Goal: Ask a question

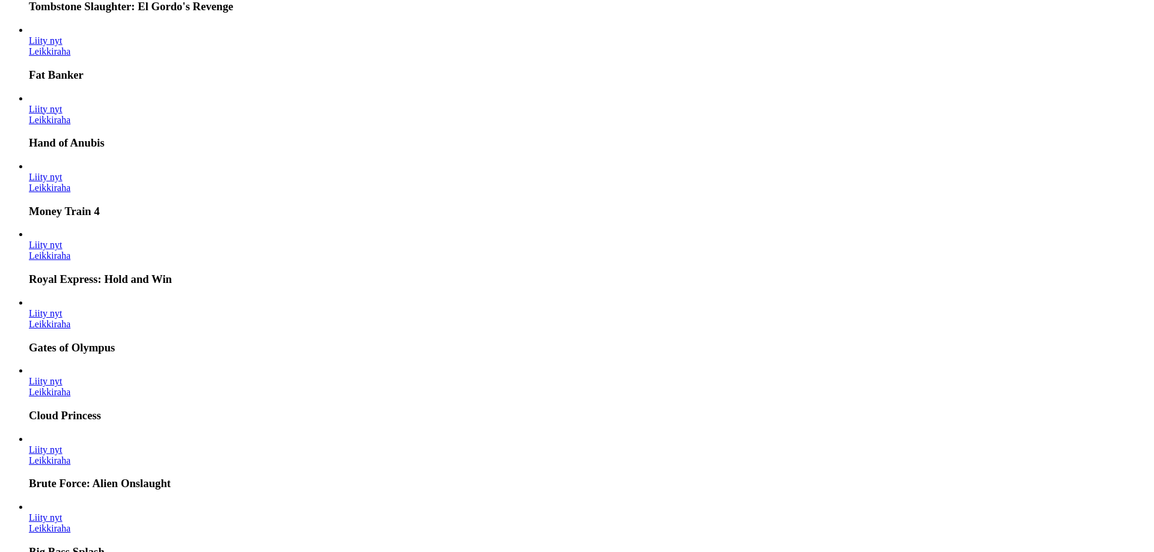
scroll to position [3523, 0]
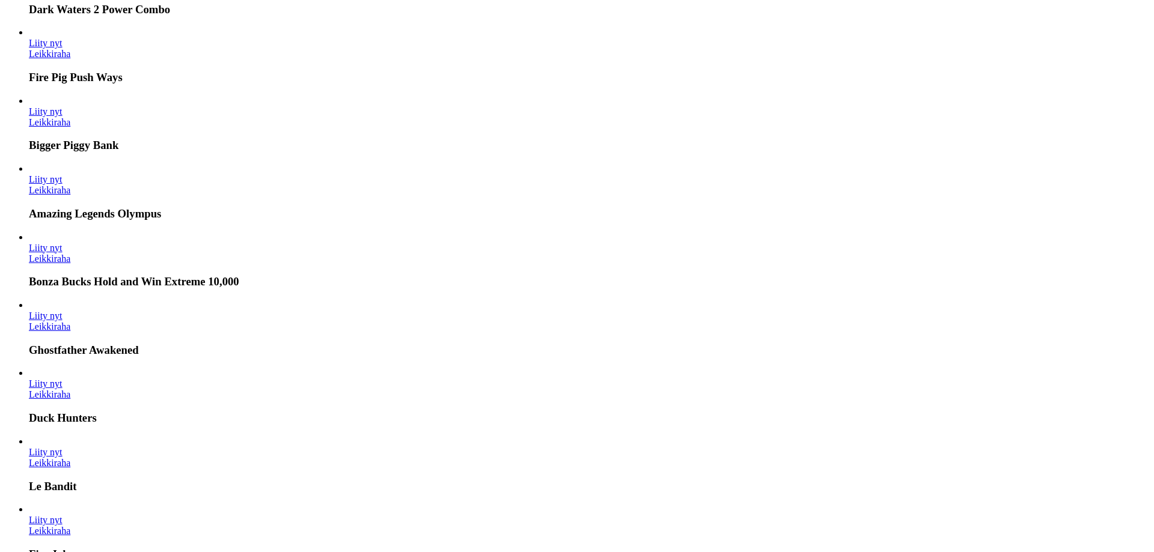
drag, startPoint x: 213, startPoint y: 131, endPoint x: 385, endPoint y: 436, distance: 350.3
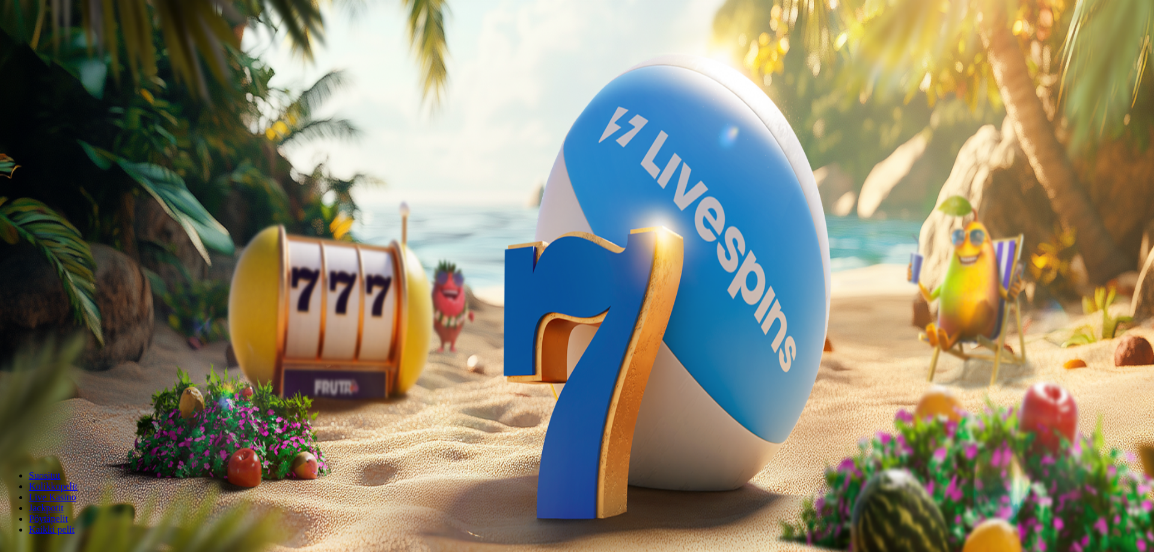
click at [79, 48] on span "Kirjaudu" at bounding box center [82, 43] width 29 height 9
click at [69, 91] on span "Tarjoukset" at bounding box center [49, 86] width 40 height 10
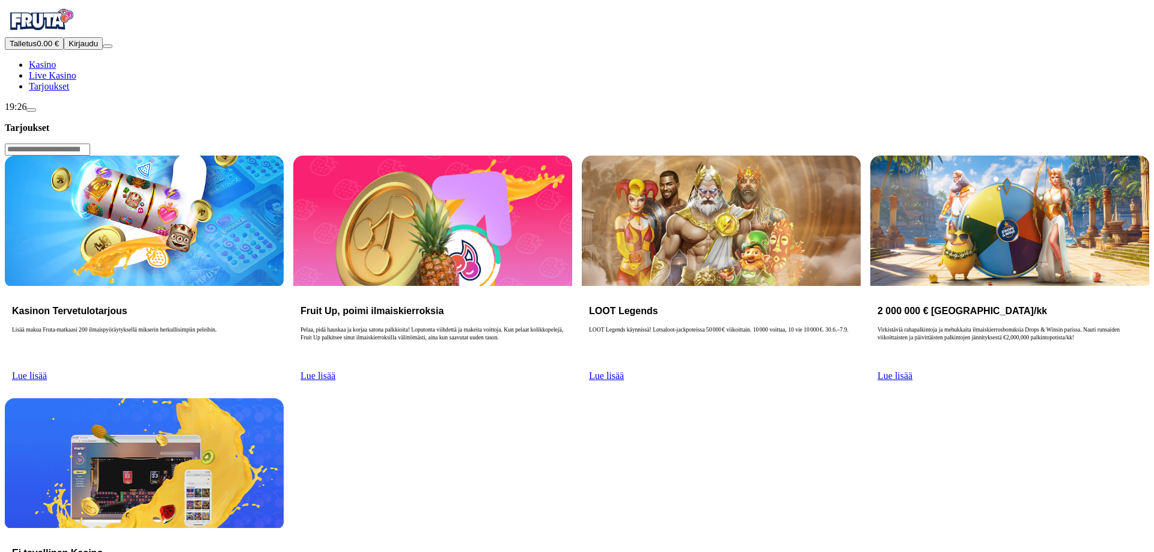
click at [47, 371] on span "Lue lisää" at bounding box center [29, 376] width 35 height 10
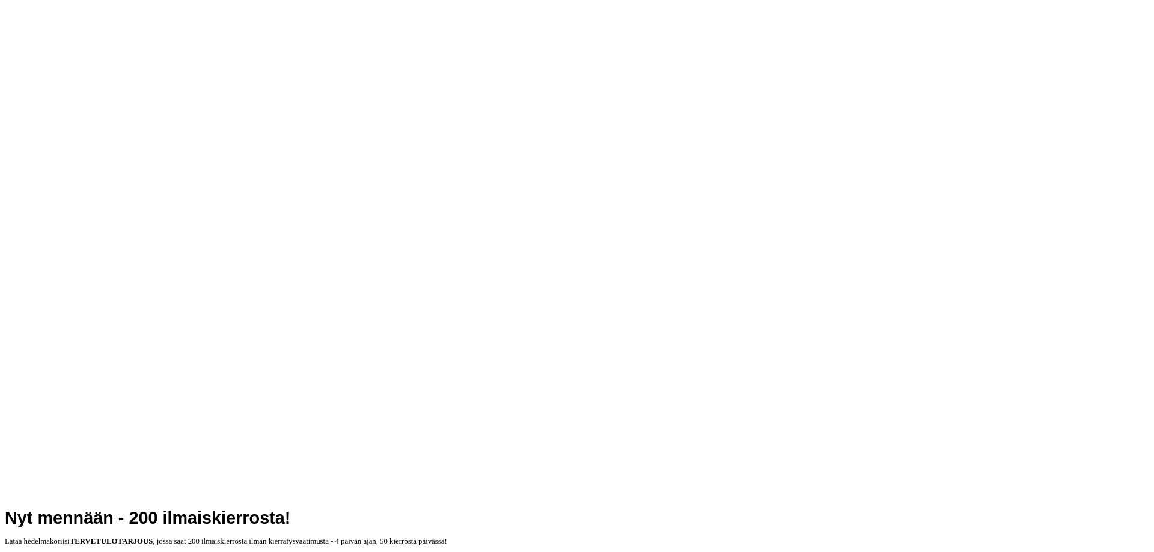
scroll to position [306, 0]
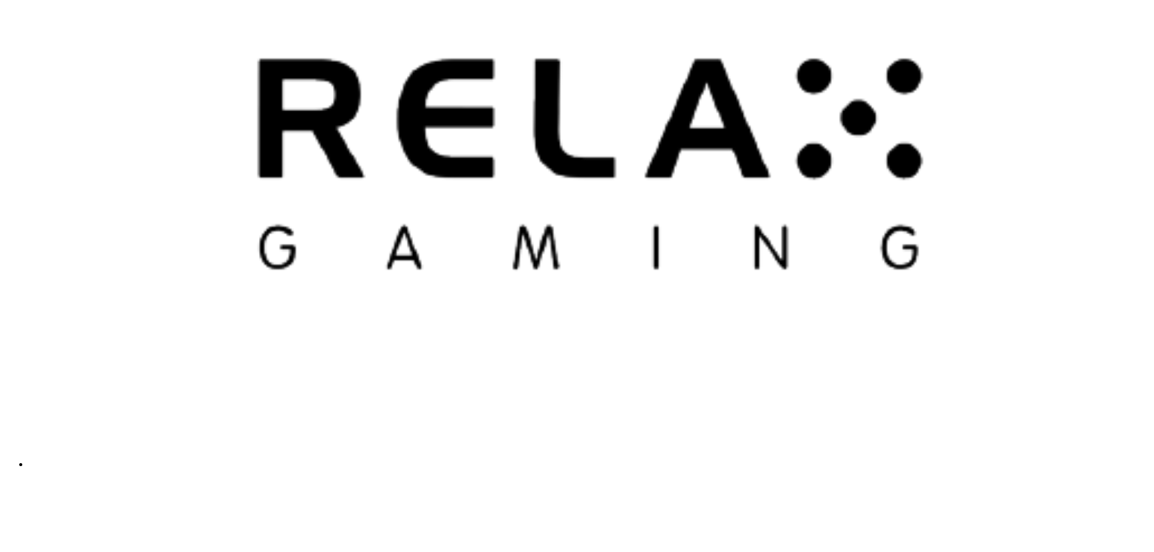
scroll to position [3081, 0]
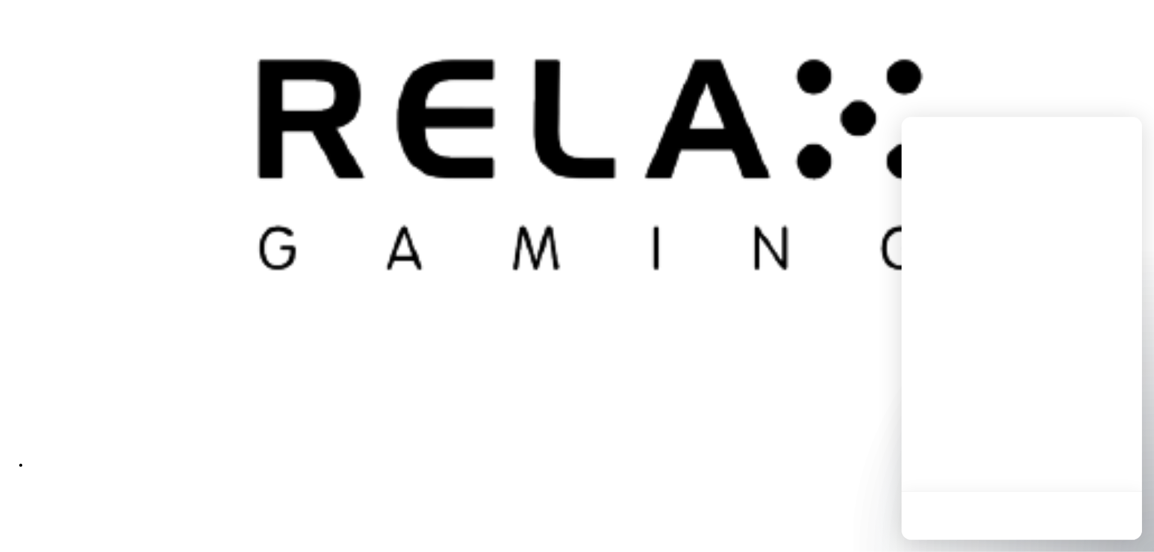
click at [1116, 523] on div at bounding box center [1021, 516] width 240 height 49
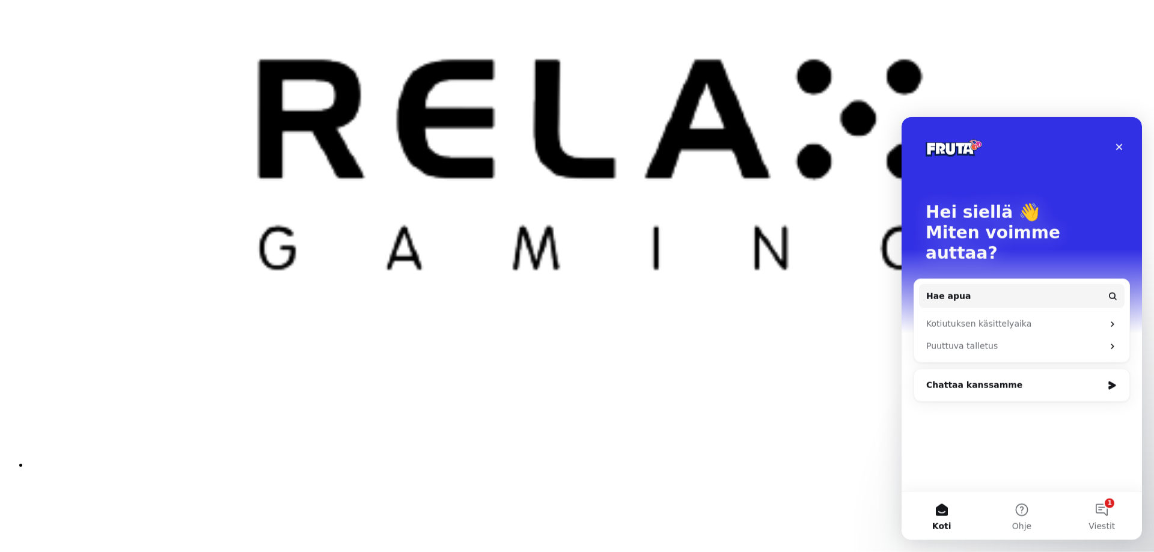
click at [1027, 379] on div "Chattaa kanssamme" at bounding box center [1014, 385] width 176 height 13
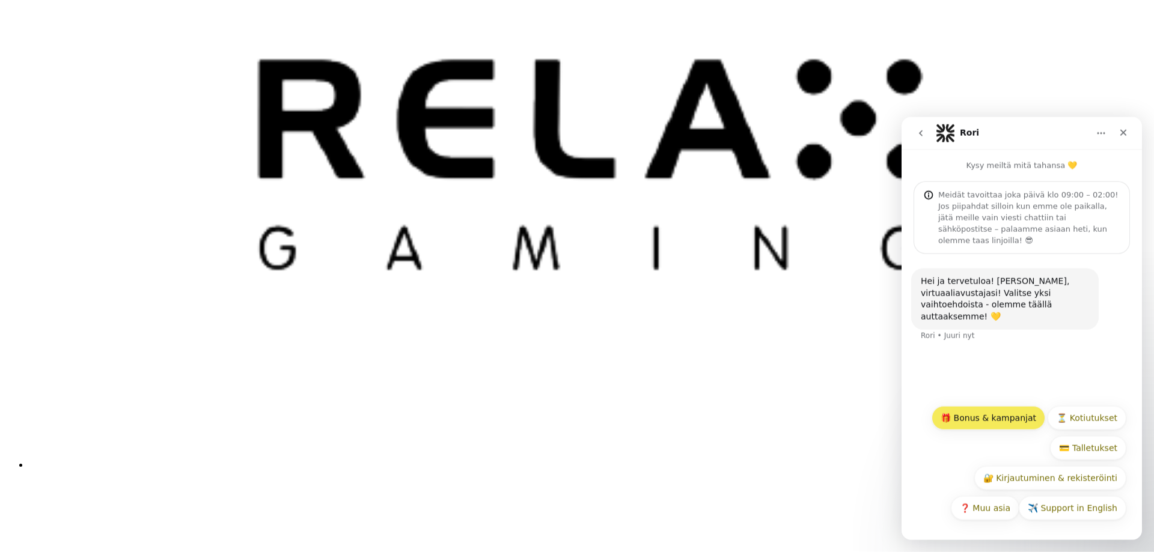
click at [1000, 417] on button "🎁 Bonus & kampanjat" at bounding box center [988, 418] width 114 height 24
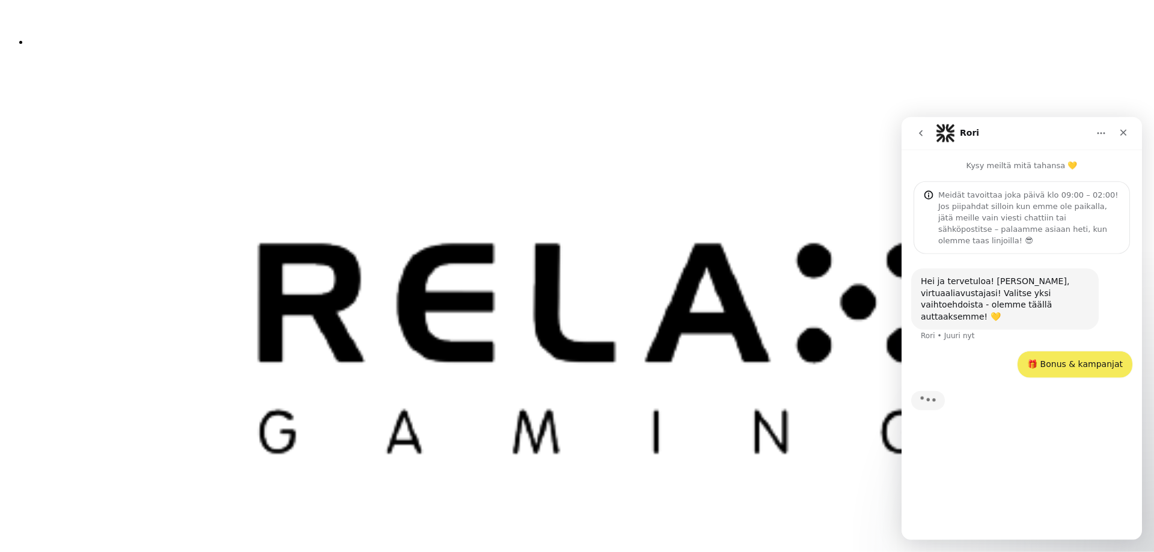
scroll to position [2713, 0]
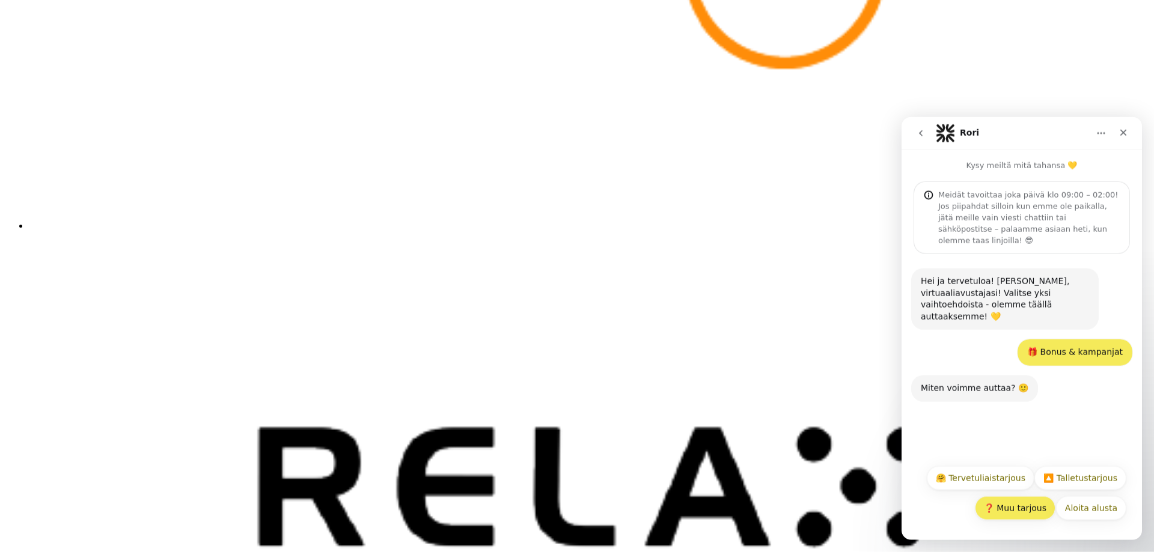
click at [1028, 513] on button "❓ Muu tarjous" at bounding box center [1015, 508] width 81 height 24
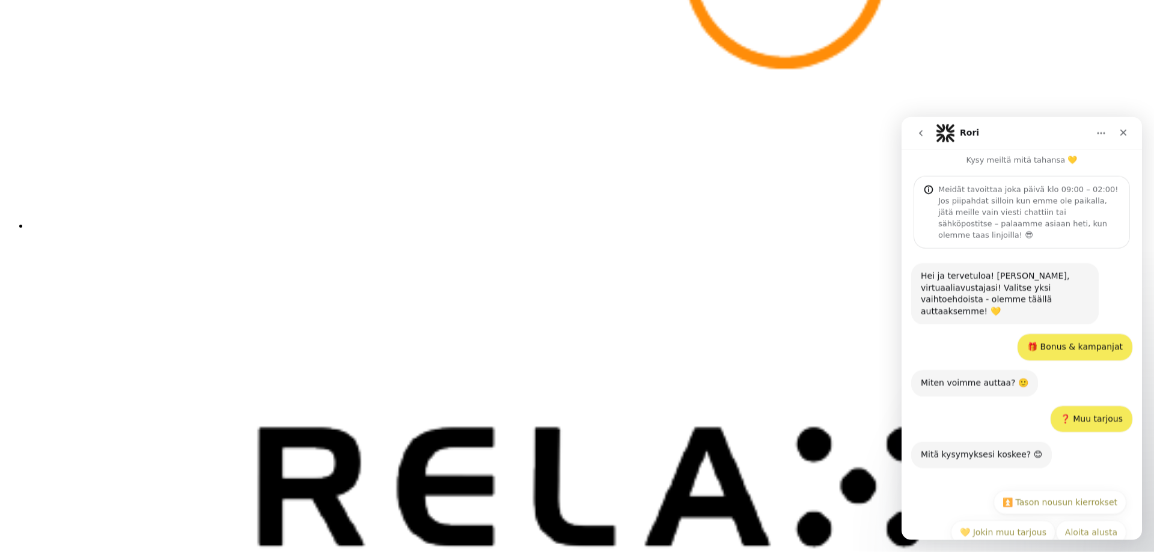
scroll to position [6, 0]
click at [1005, 519] on button "💛 Jokin muu tarjous" at bounding box center [1003, 531] width 105 height 24
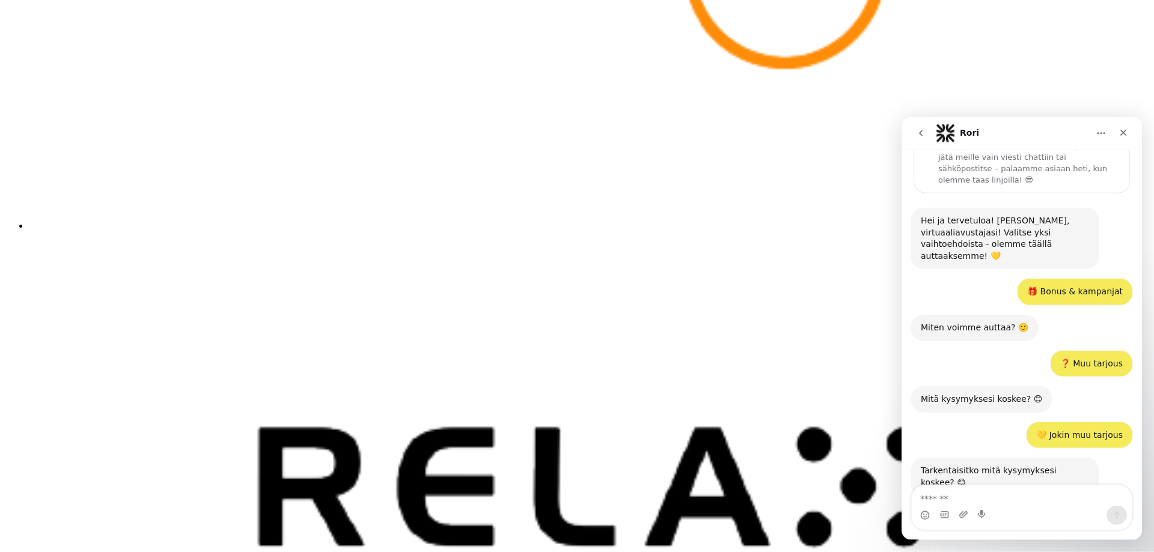
scroll to position [61, 0]
click at [987, 487] on textarea "Viesti…" at bounding box center [1022, 495] width 220 height 20
type textarea "**********"
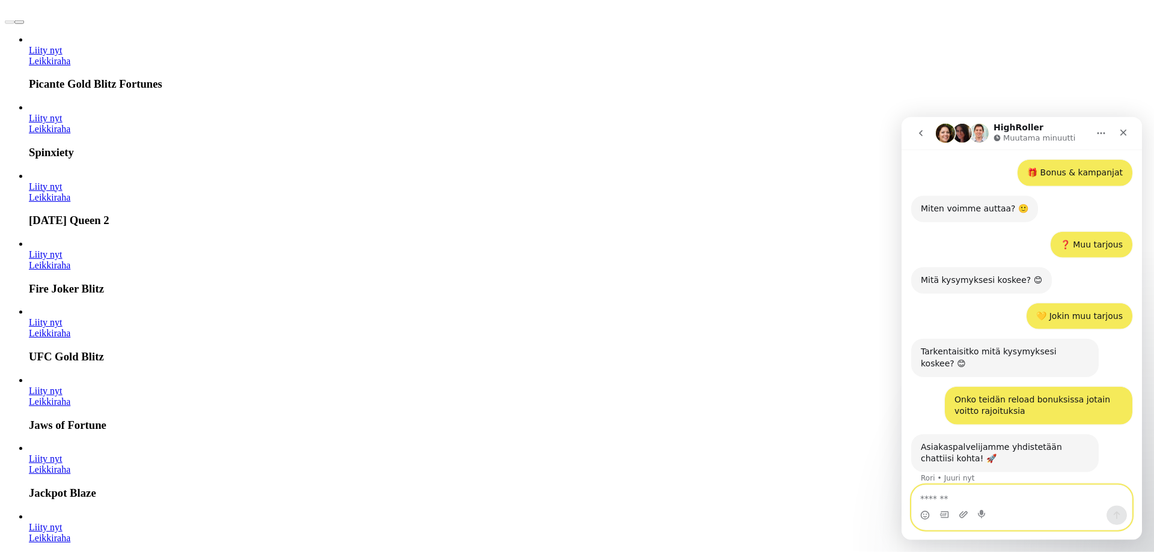
scroll to position [157, 0]
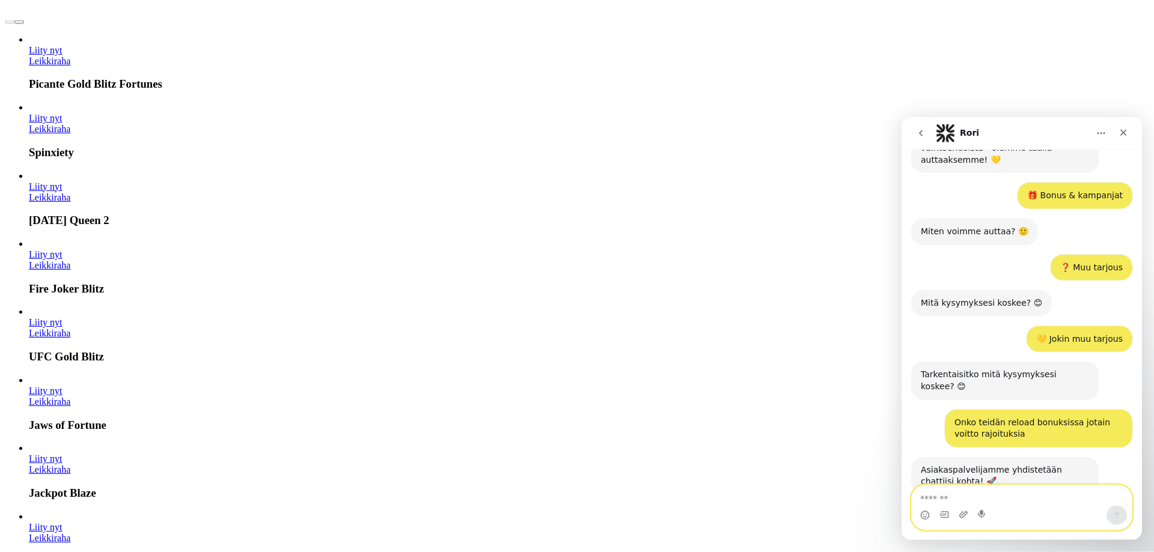
click at [1020, 493] on textarea "Viesti…" at bounding box center [1022, 495] width 220 height 20
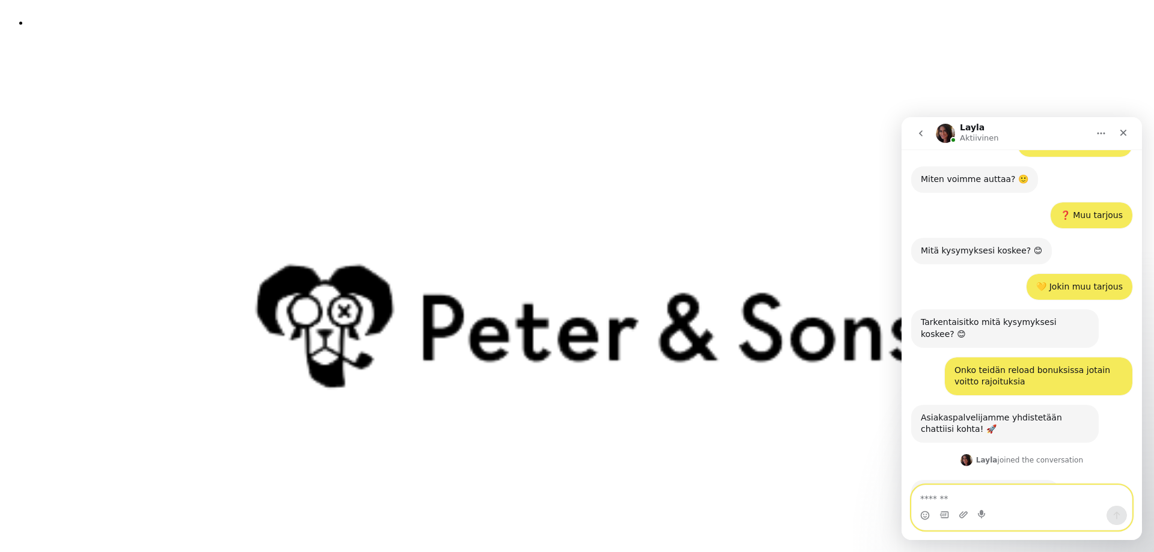
scroll to position [220, 0]
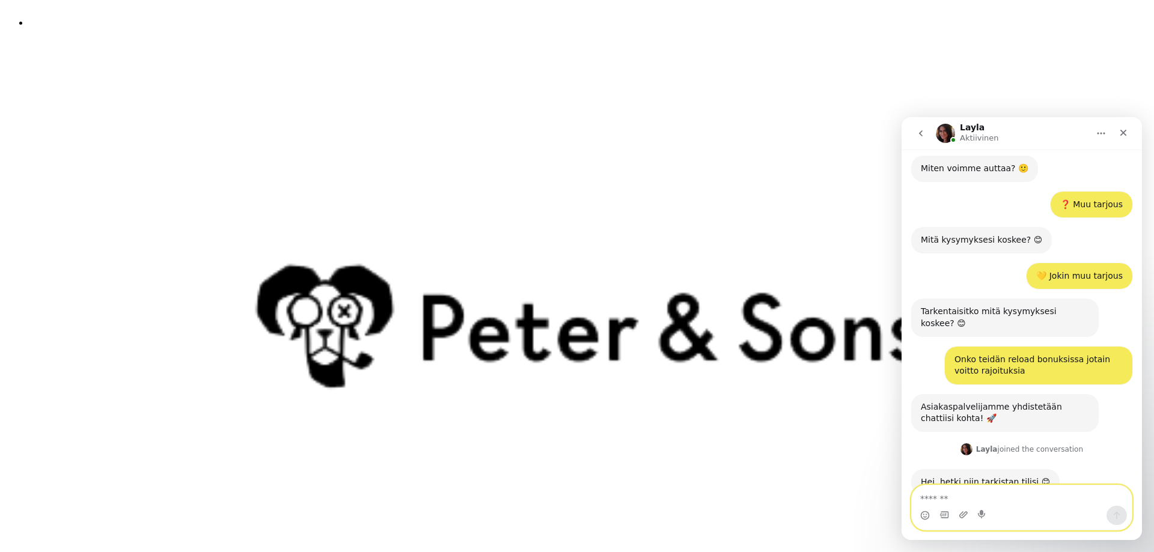
click at [1011, 500] on textarea "Viesti…" at bounding box center [1022, 495] width 220 height 20
type textarea "**********"
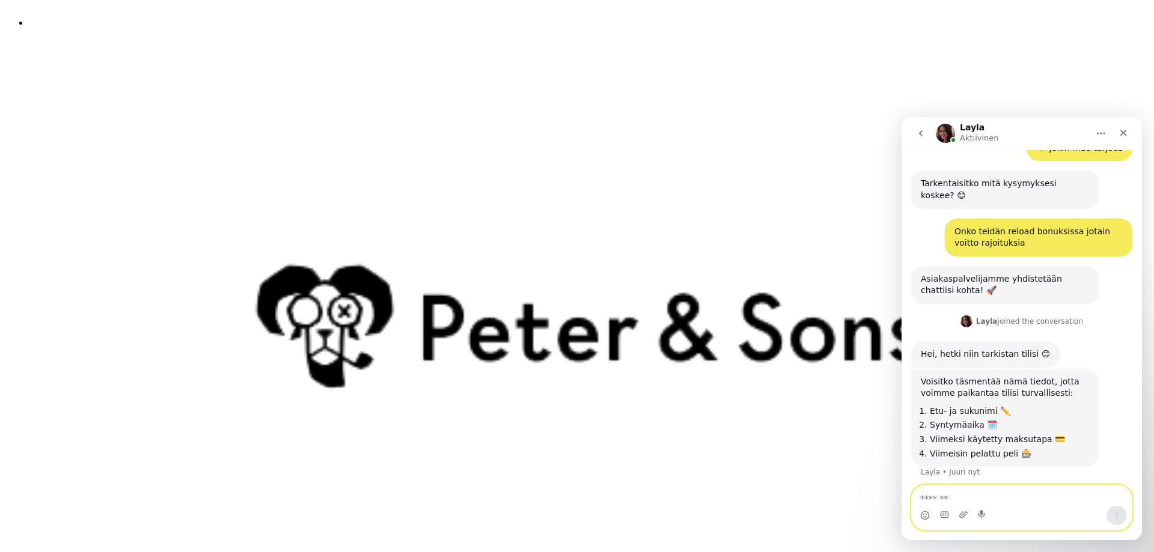
scroll to position [355, 0]
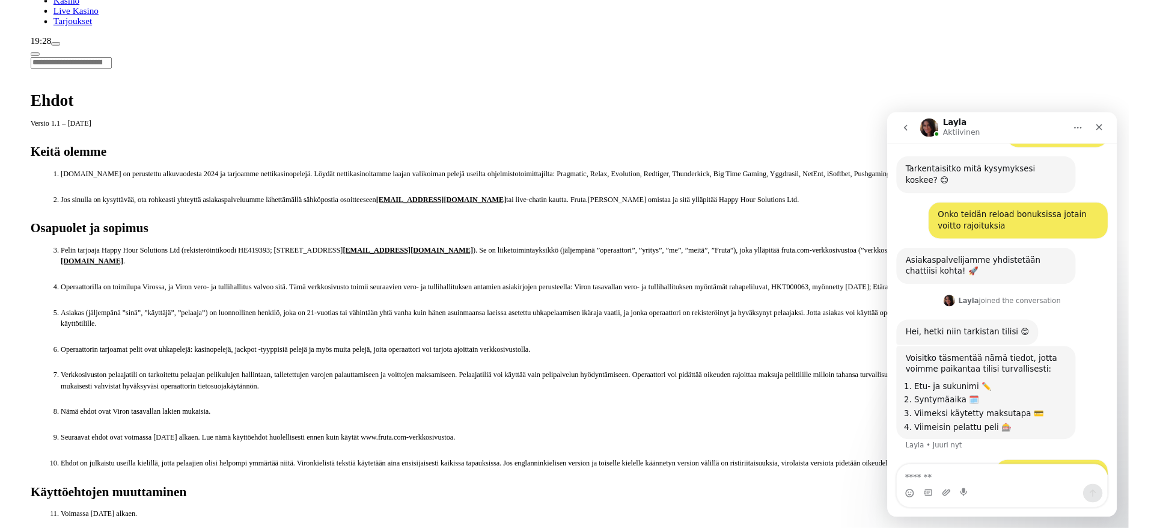
scroll to position [123, 0]
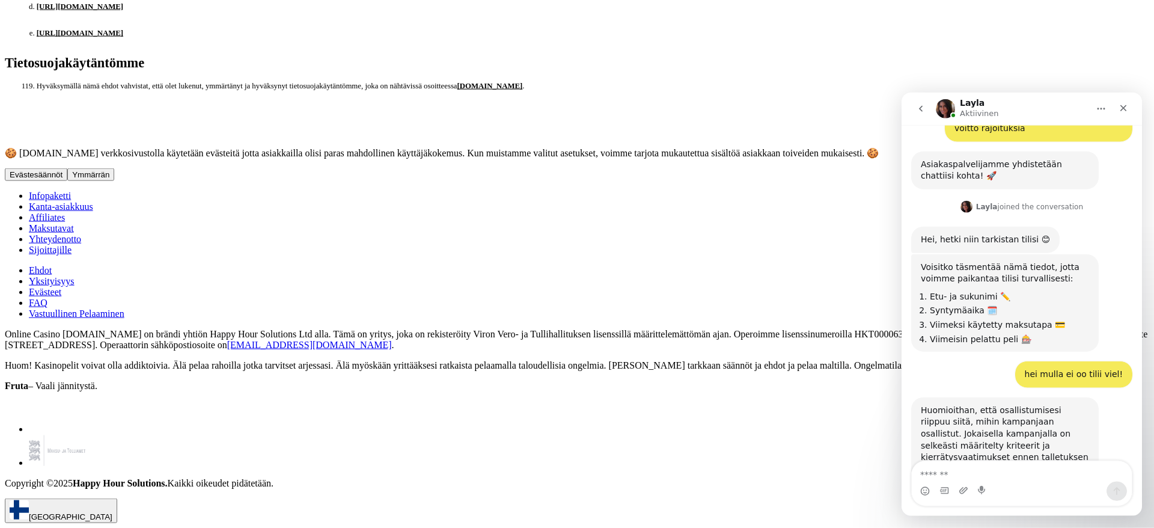
scroll to position [8360, 0]
click at [1016, 474] on textarea "Viesti…" at bounding box center [1022, 470] width 220 height 20
click at [1014, 470] on textarea "Viesti…" at bounding box center [1022, 470] width 220 height 20
click at [961, 468] on textarea "Viesti…" at bounding box center [1022, 470] width 220 height 20
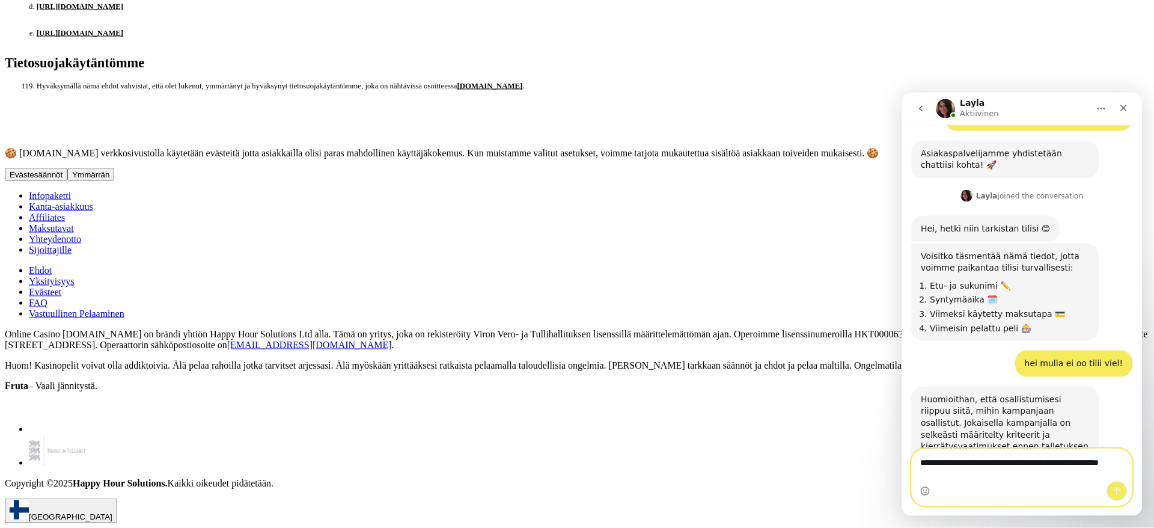
scroll to position [450, 0]
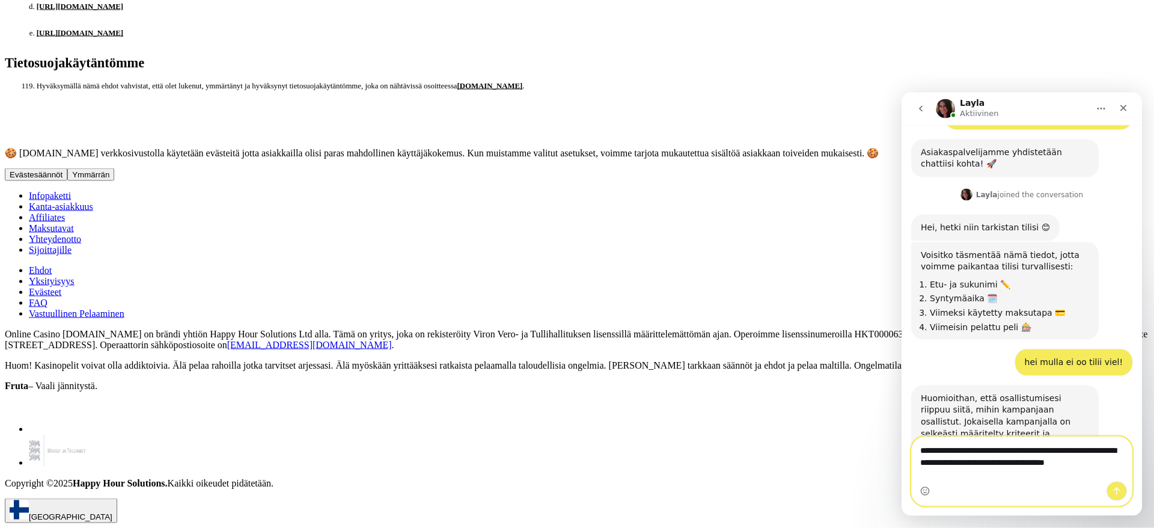
type textarea "**********"
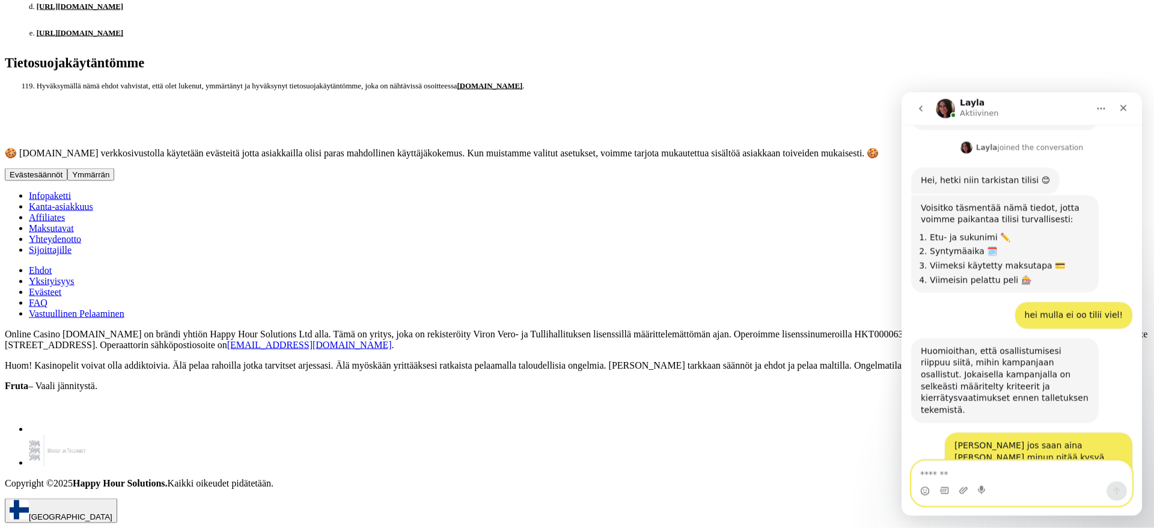
scroll to position [556, 0]
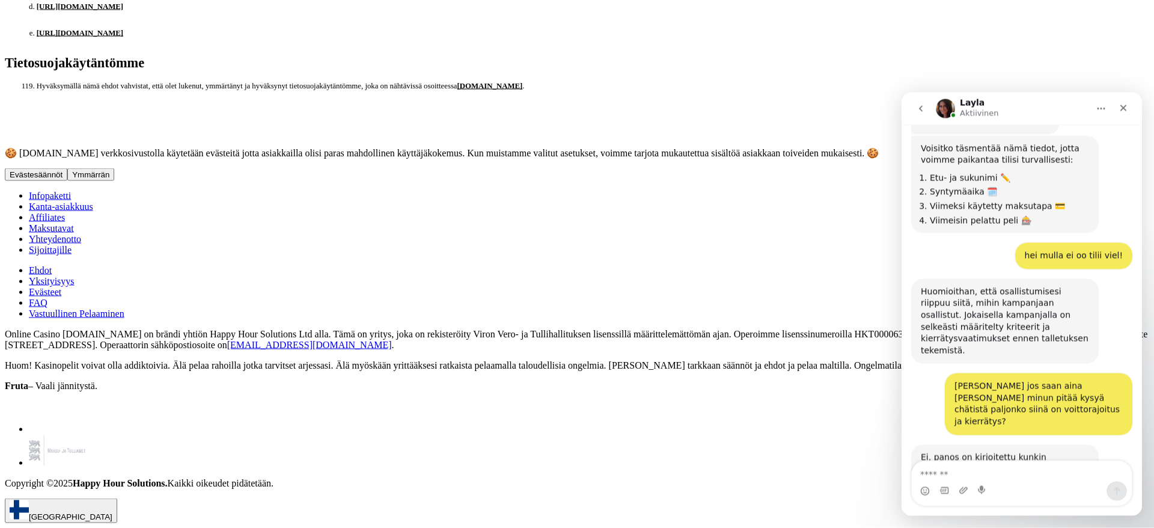
click at [1031, 483] on div "Intercom messenger" at bounding box center [1022, 490] width 220 height 19
click at [1027, 472] on textarea "Viesti…" at bounding box center [1022, 470] width 220 height 20
type textarea "*"
type textarea "**********"
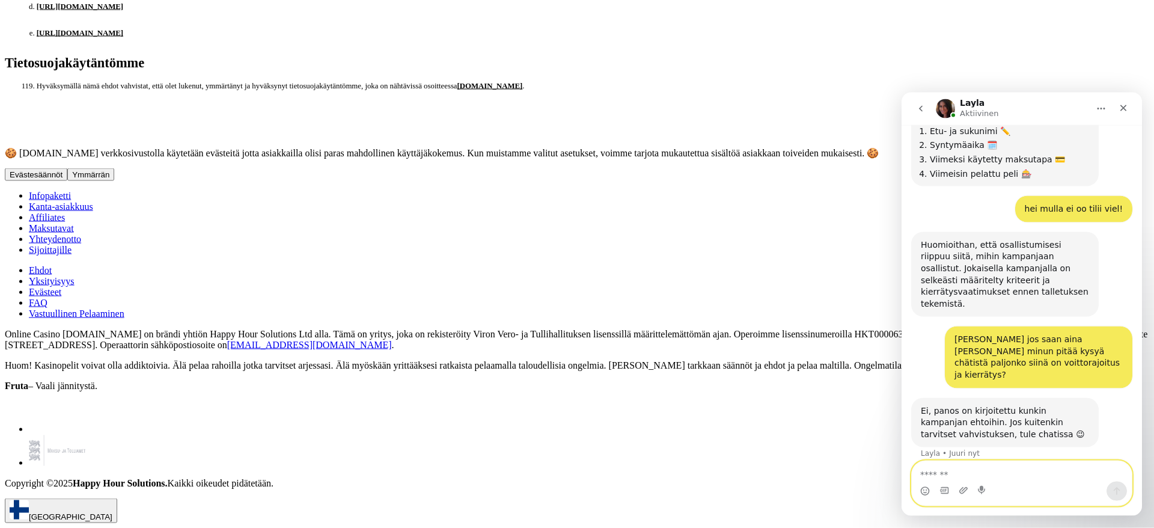
scroll to position [604, 0]
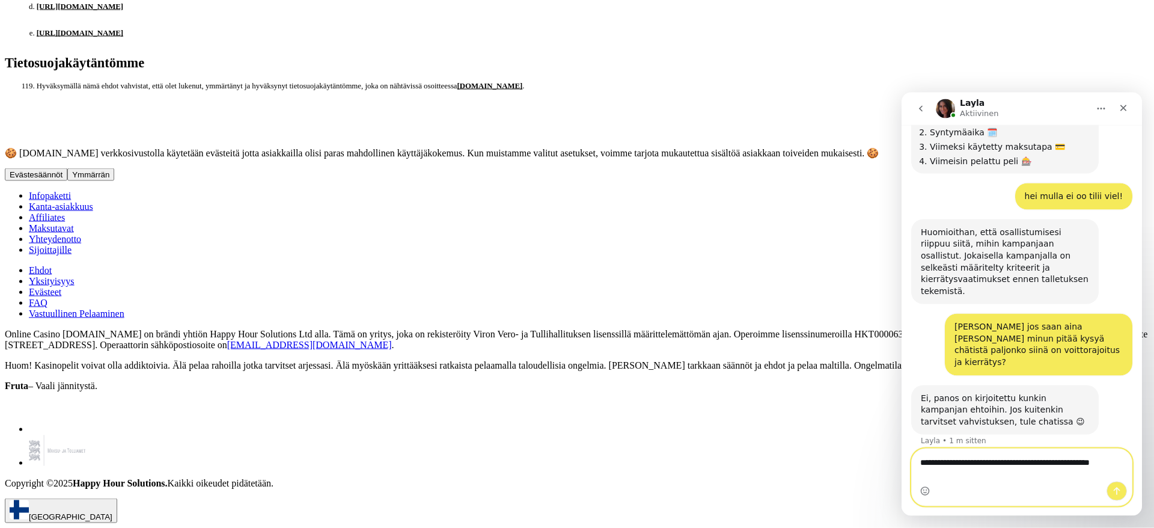
type textarea "**********"
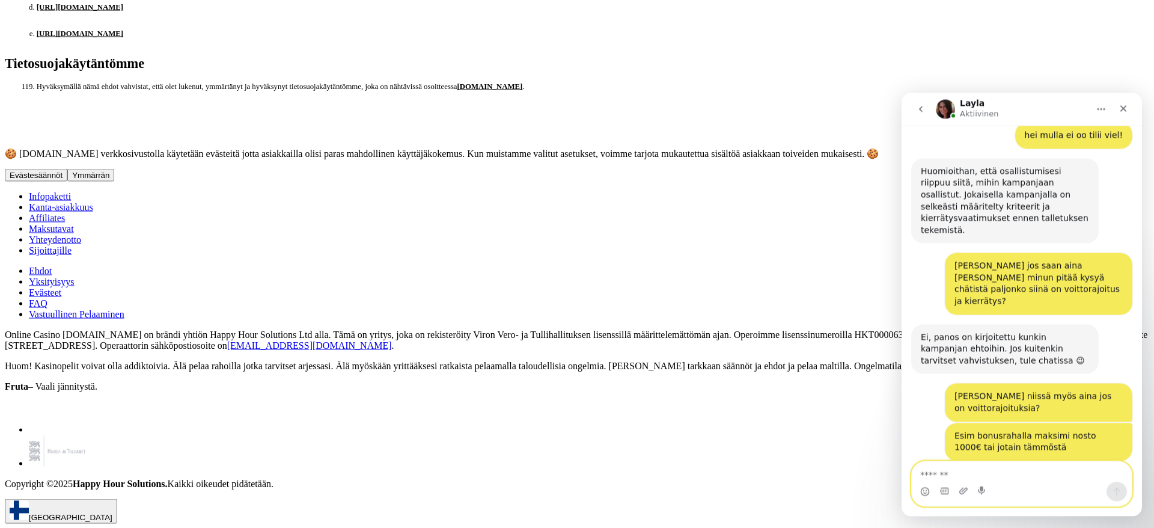
scroll to position [679, 0]
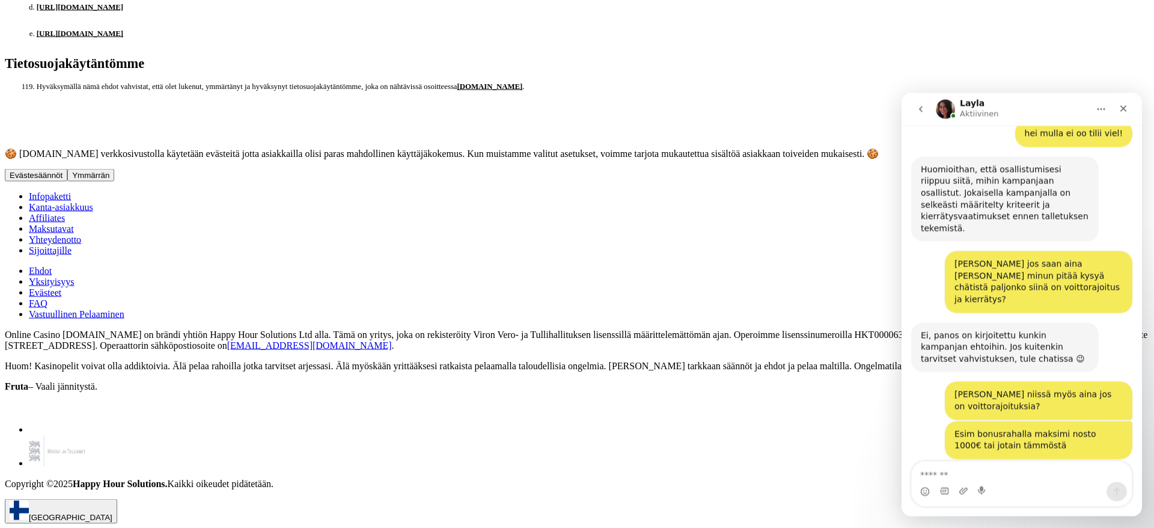
click at [1006, 485] on div "Intercom messenger" at bounding box center [1022, 490] width 220 height 19
click at [1001, 476] on textarea "Viesti…" at bounding box center [1022, 471] width 220 height 20
click at [937, 476] on textarea "Viesti…" at bounding box center [1022, 471] width 220 height 20
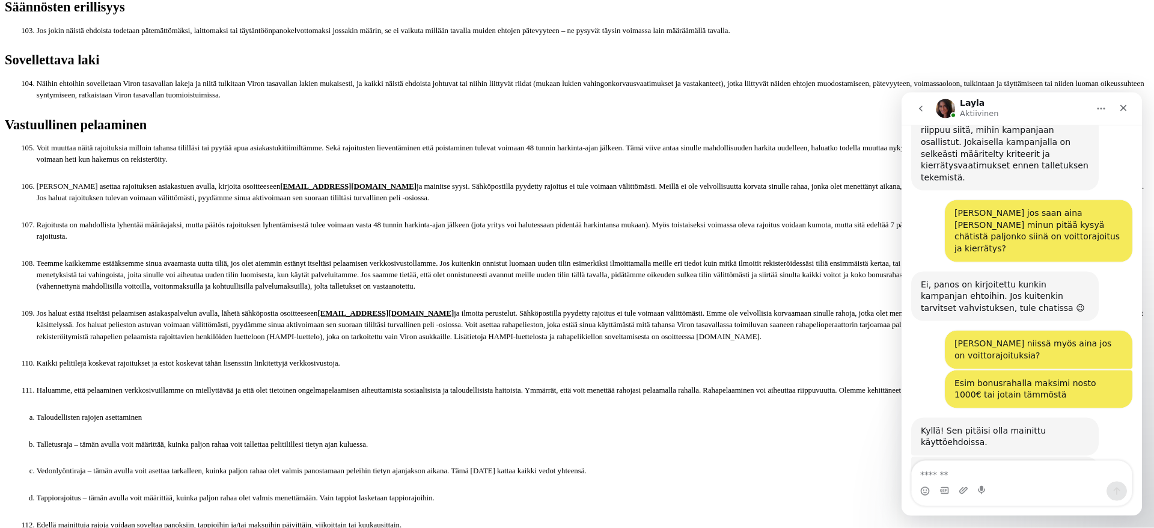
scroll to position [730, 0]
click at [1015, 473] on textarea "Viesti…" at bounding box center [1022, 470] width 220 height 20
click at [1014, 473] on textarea "Viesti…" at bounding box center [1022, 470] width 220 height 20
type textarea "**********"
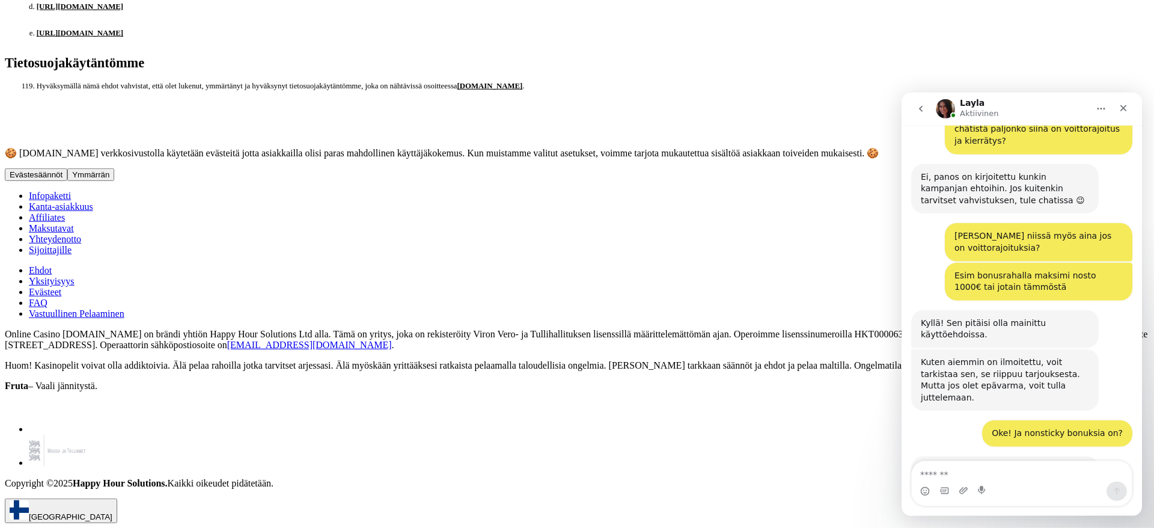
scroll to position [9021, 0]
click at [979, 470] on textarea "Viesti…" at bounding box center [1022, 471] width 220 height 20
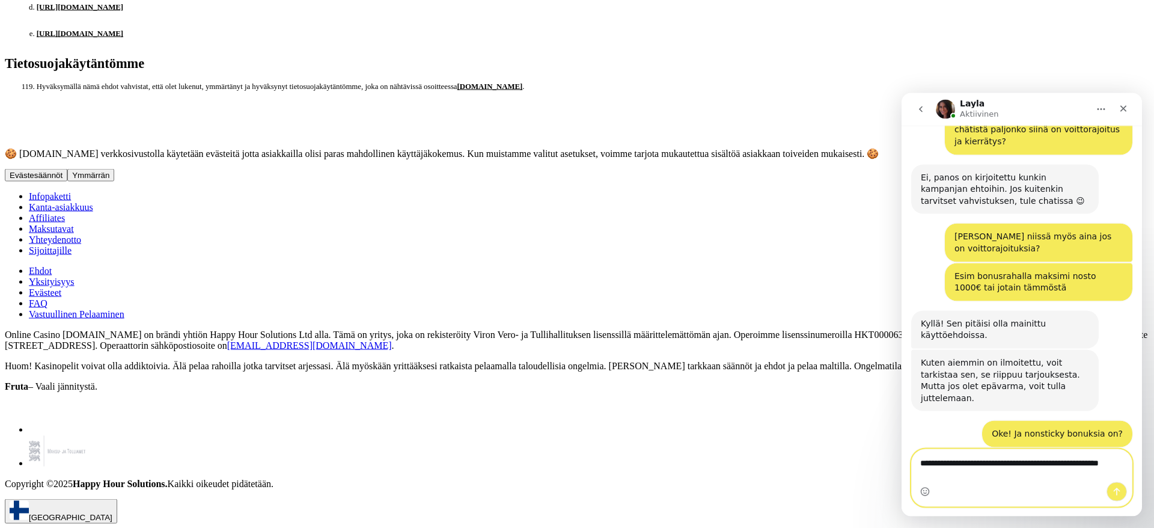
type textarea "**********"
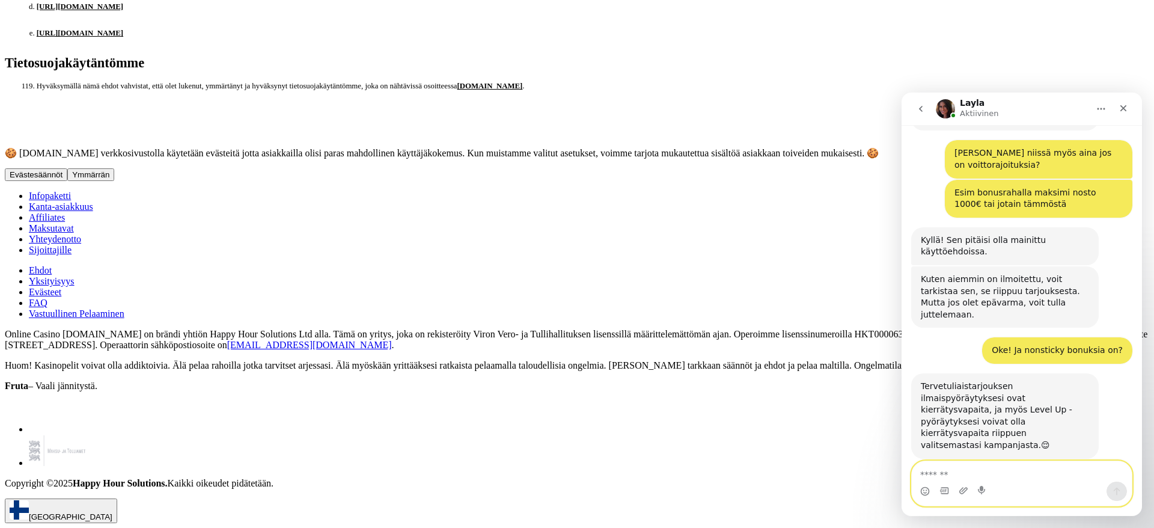
scroll to position [921, 0]
click at [1020, 470] on textarea "Viesti…" at bounding box center [1022, 471] width 220 height 20
type textarea "**********"
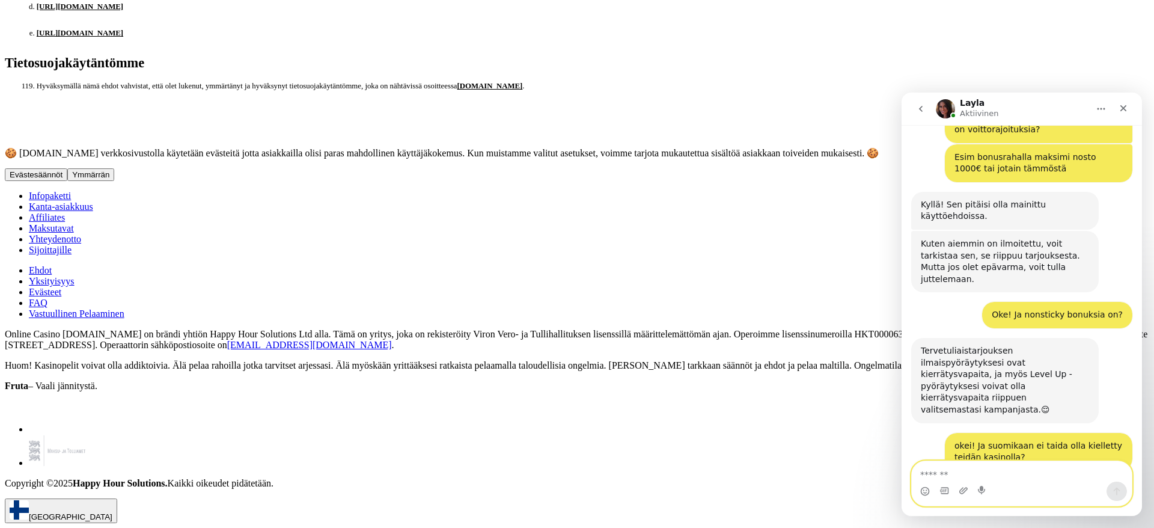
scroll to position [956, 0]
type textarea "**********"
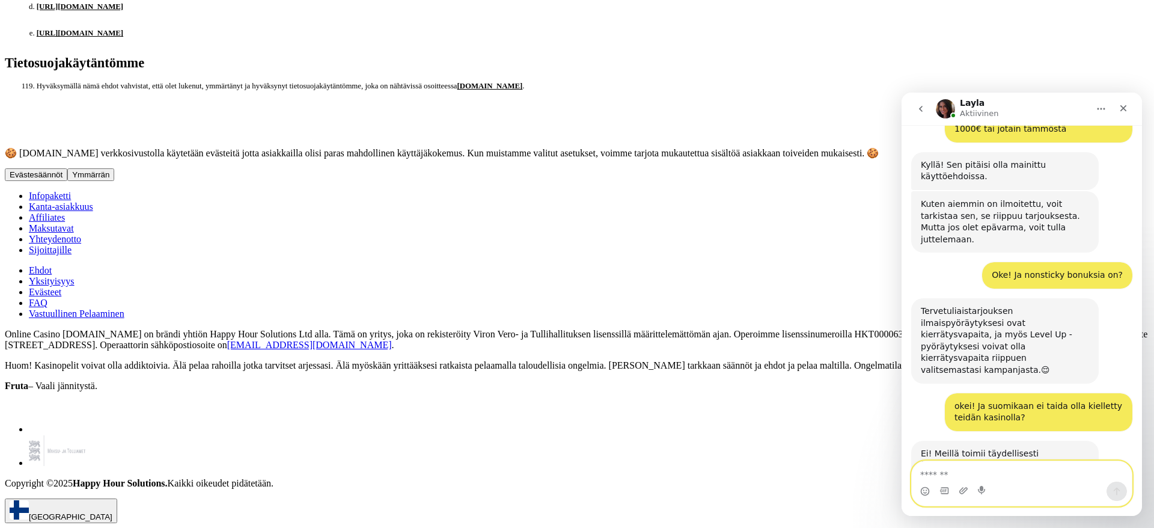
scroll to position [996, 0]
type textarea "**********"
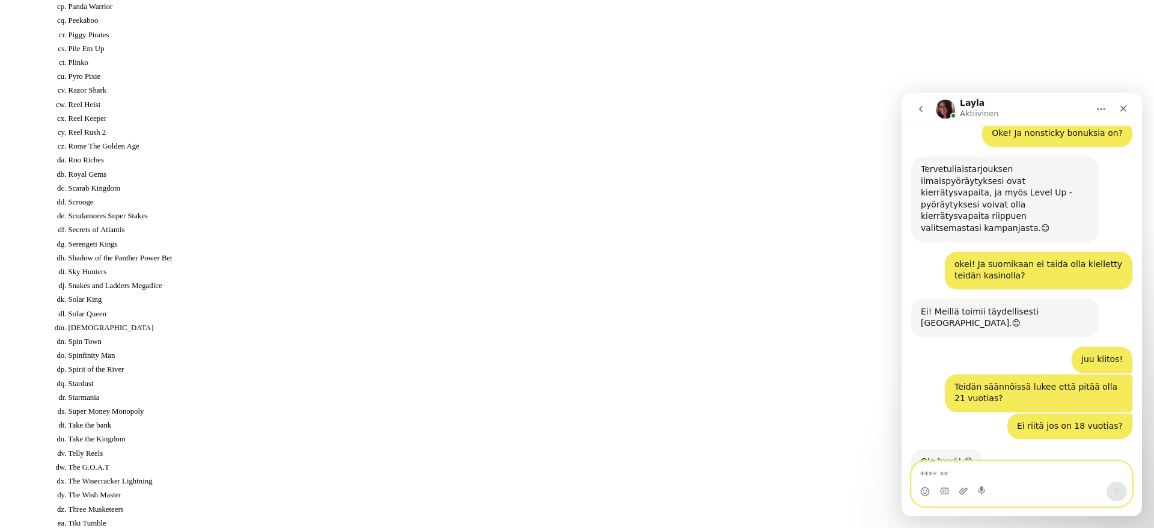
scroll to position [5370, 0]
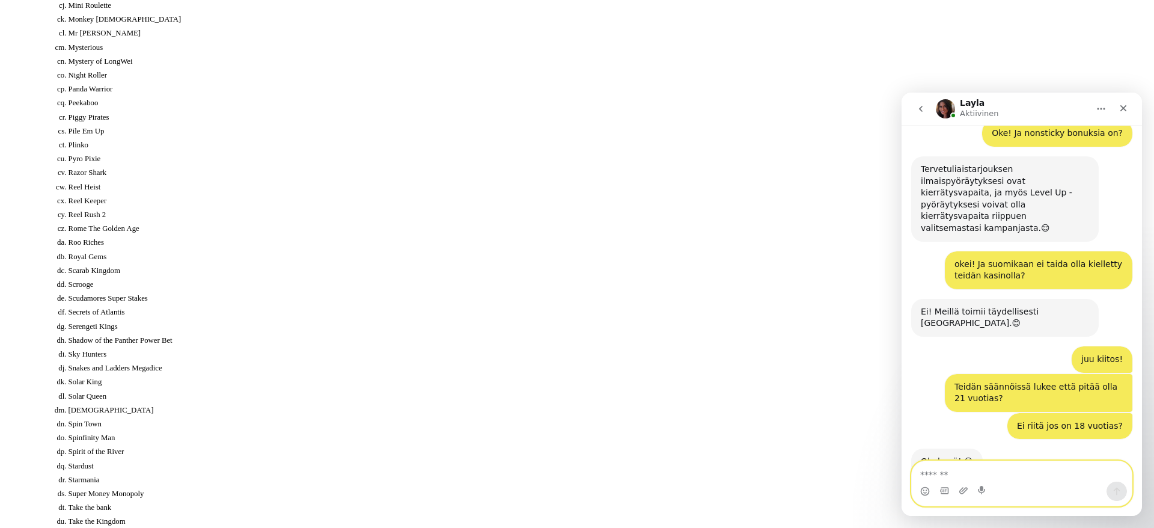
click at [949, 475] on textarea "Viesti…" at bounding box center [1022, 471] width 220 height 20
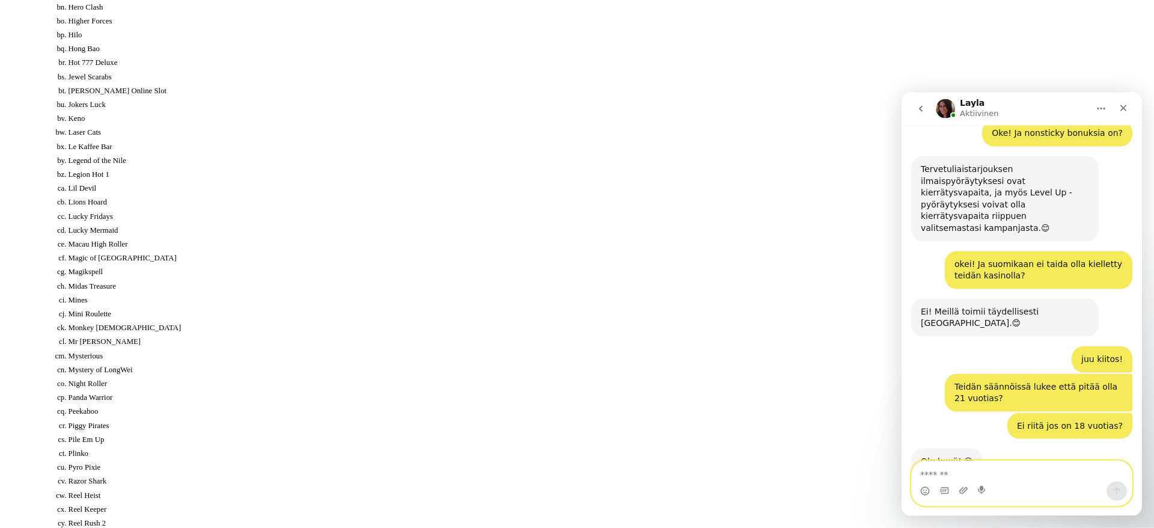
scroll to position [5002, 0]
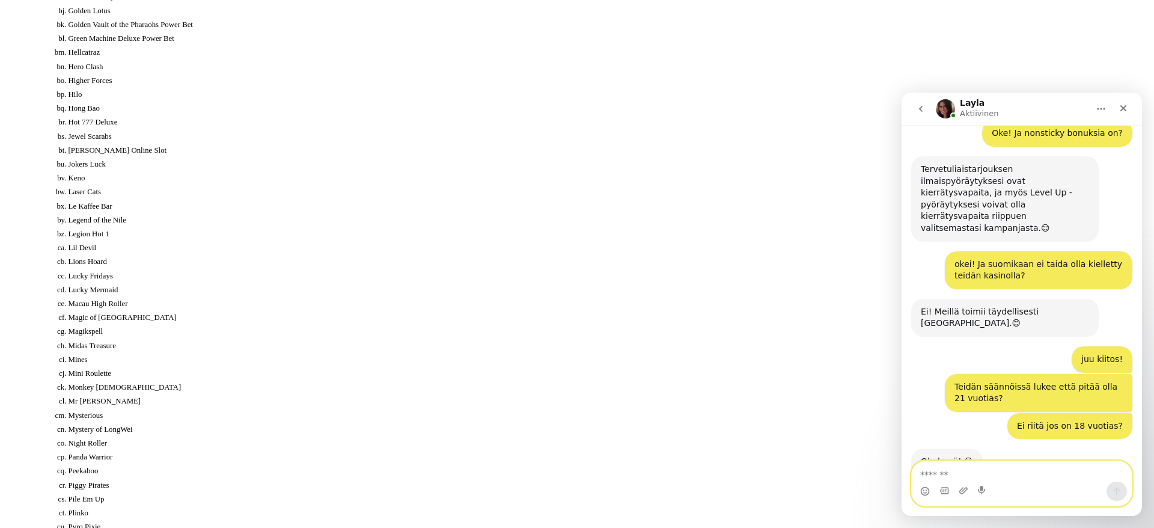
click at [983, 468] on textarea "Viesti…" at bounding box center [1022, 471] width 220 height 20
type textarea "****"
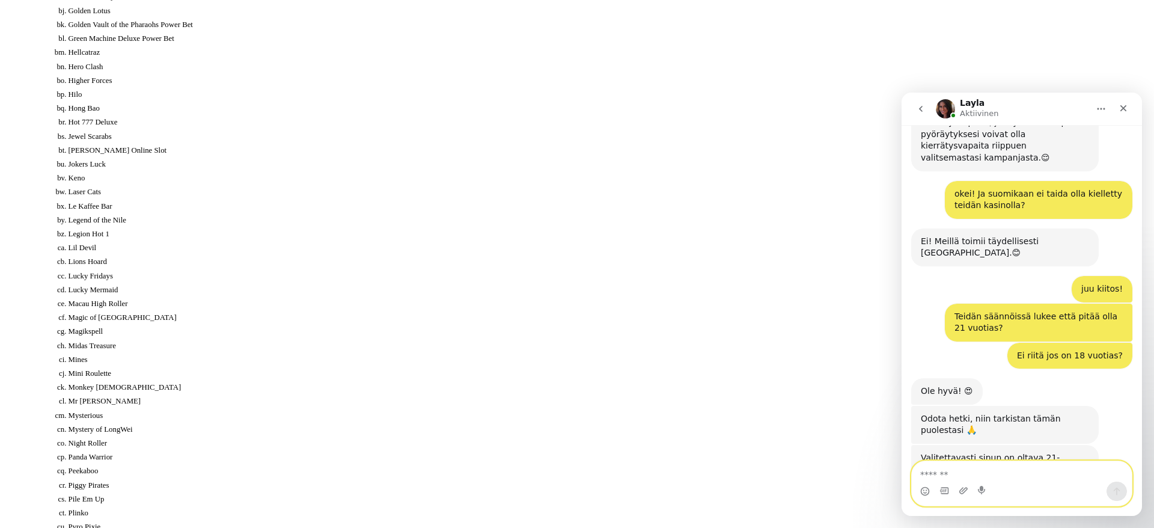
scroll to position [1208, 0]
click at [990, 472] on textarea "Viesti…" at bounding box center [1022, 471] width 220 height 20
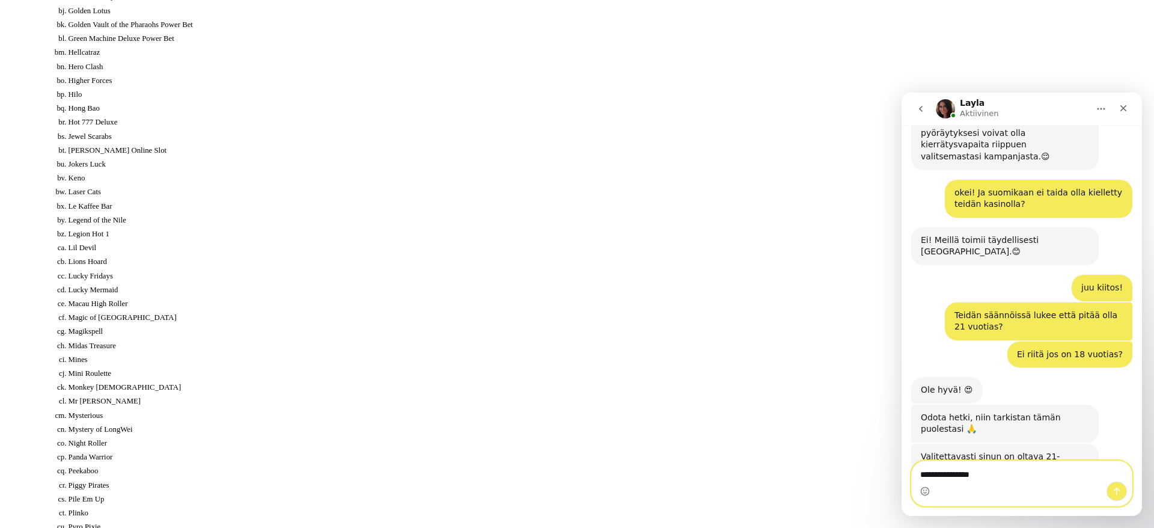
type textarea "**********"
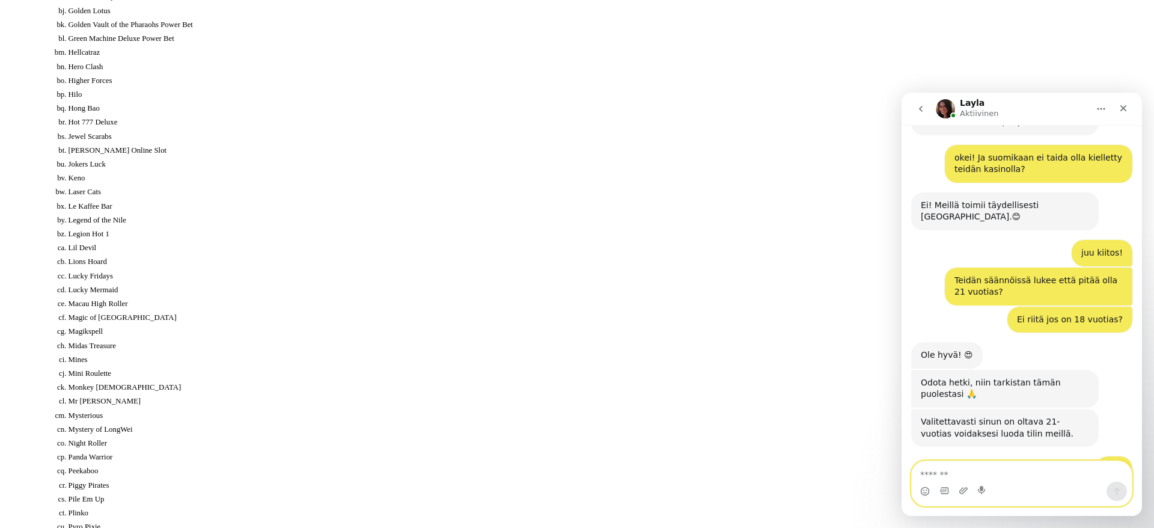
scroll to position [1244, 0]
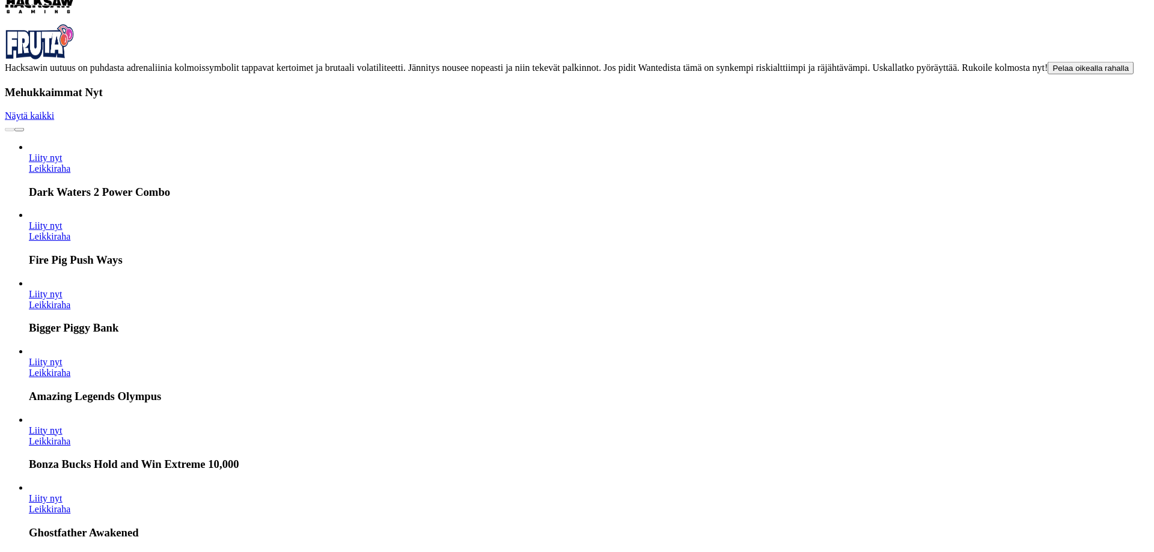
scroll to position [3523, 0]
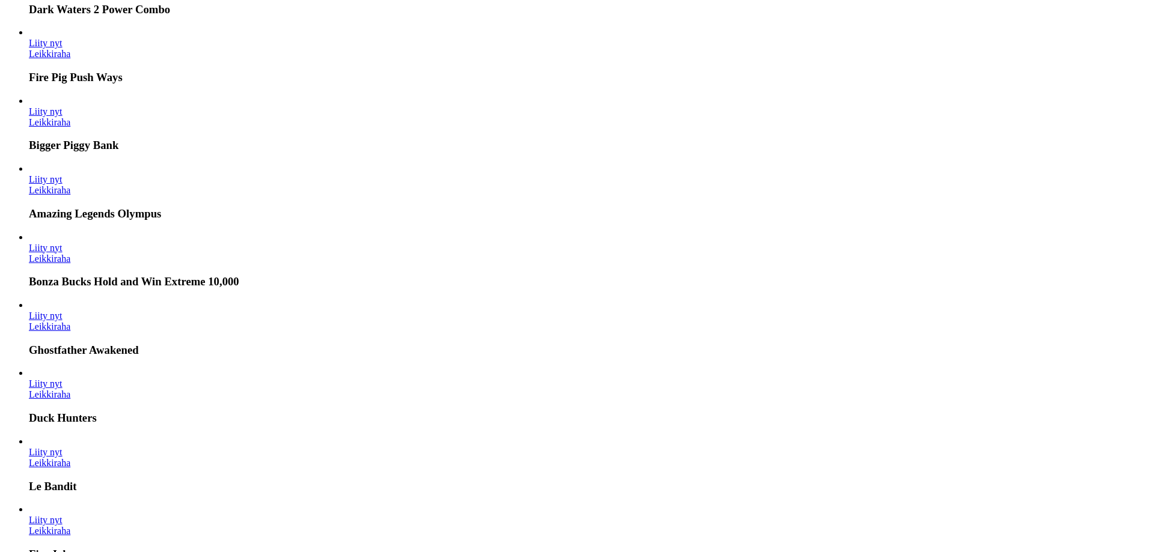
drag, startPoint x: 111, startPoint y: 260, endPoint x: 113, endPoint y: 495, distance: 234.9
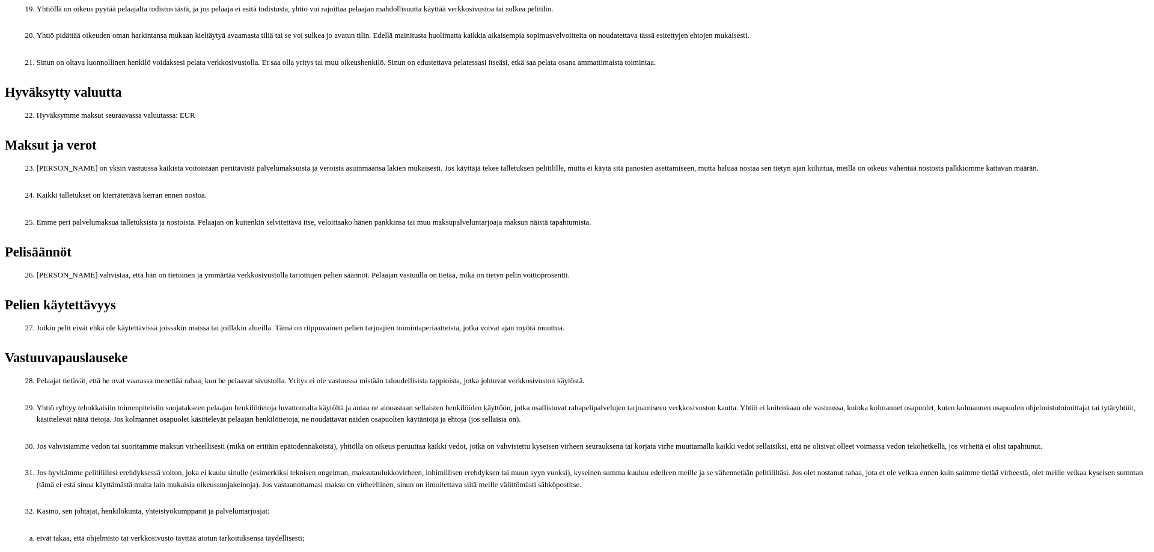
scroll to position [1042, 0]
